Goal: Find specific page/section: Find specific page/section

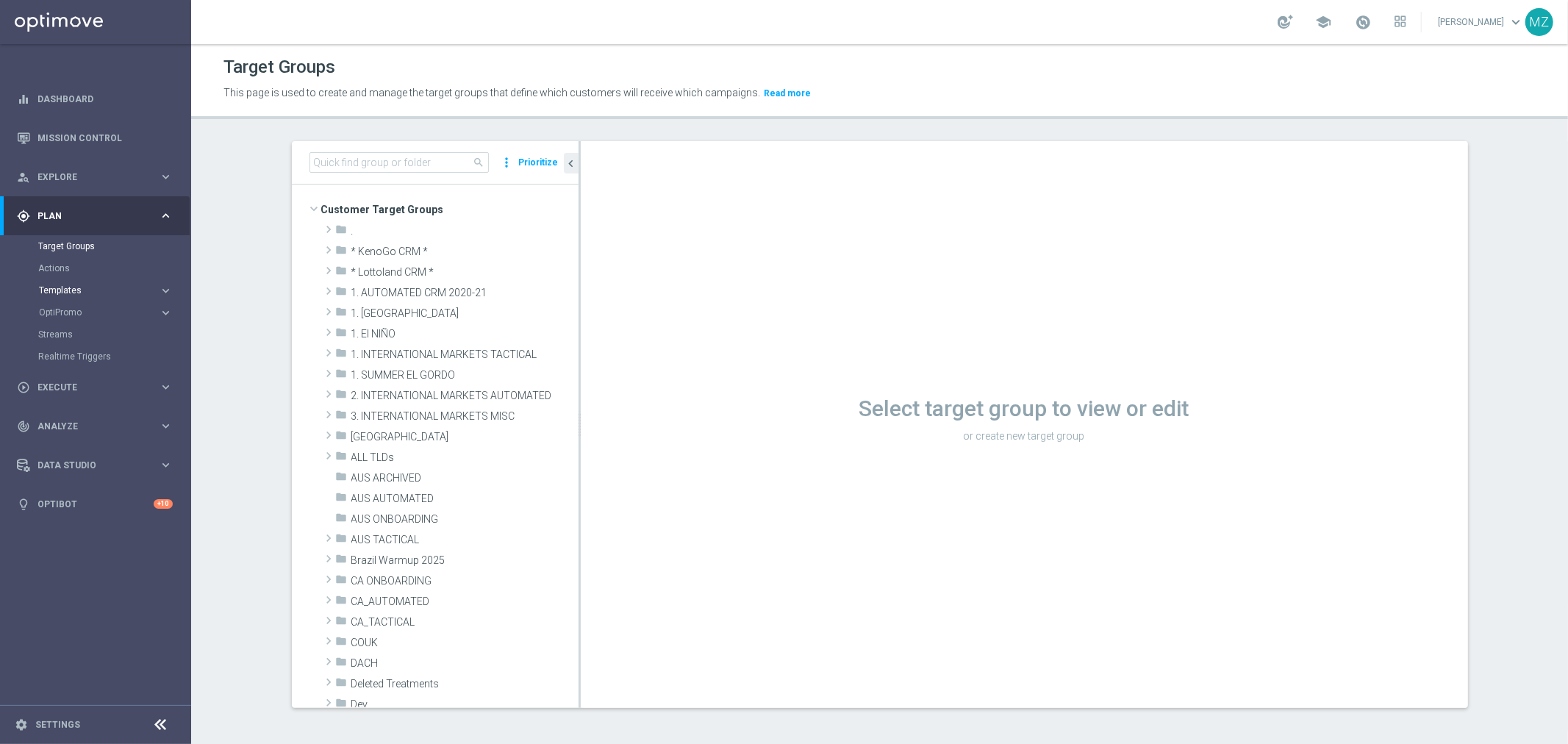
click at [116, 287] on span "Templates" at bounding box center [91, 290] width 105 height 9
